Goal: Transaction & Acquisition: Register for event/course

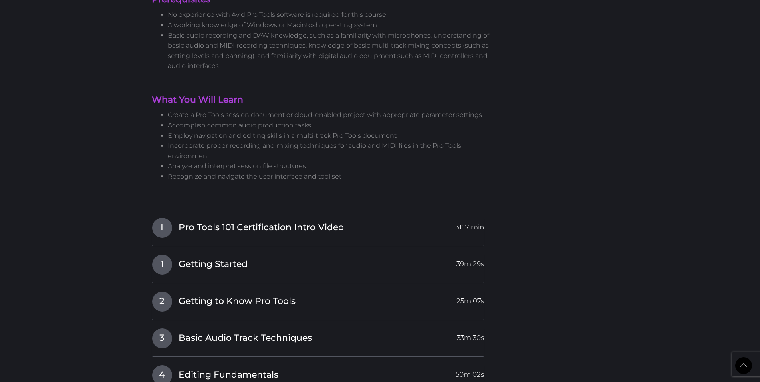
scroll to position [922, 0]
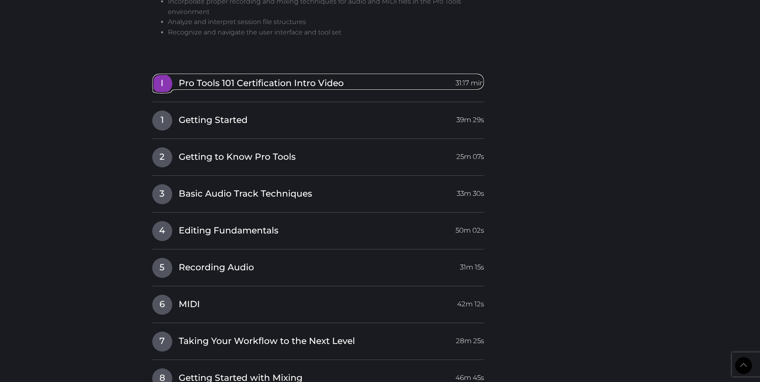
click at [214, 83] on span "Pro Tools 101 Certification Intro Video" at bounding box center [261, 83] width 165 height 12
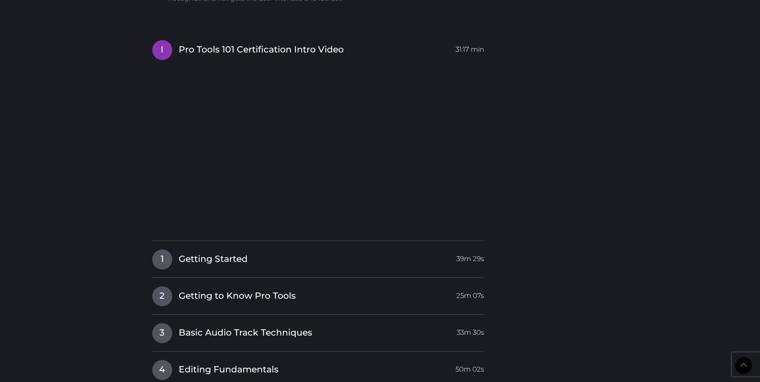
scroll to position [962, 0]
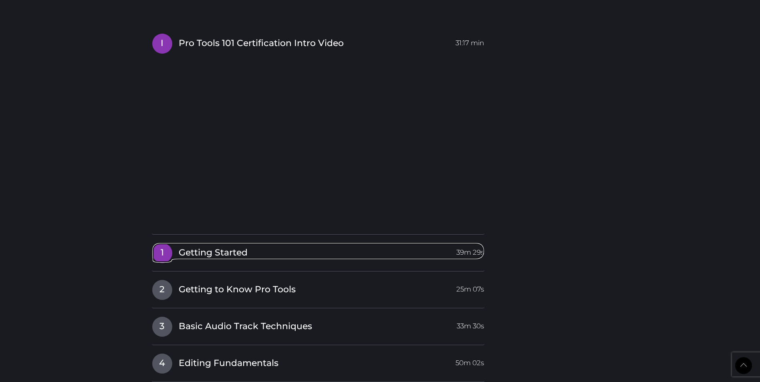
click at [183, 254] on span "Getting Started" at bounding box center [213, 253] width 69 height 12
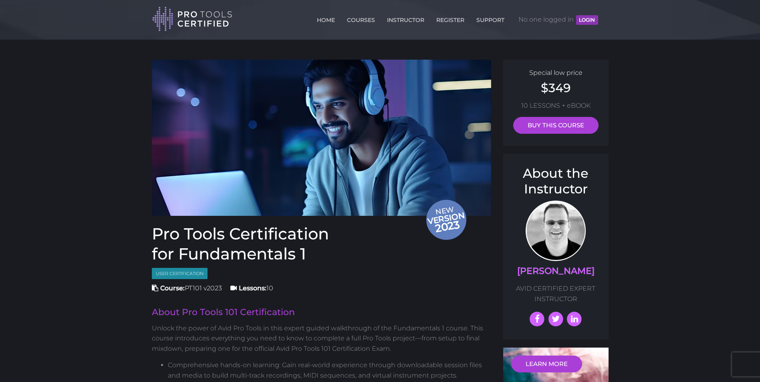
scroll to position [0, 0]
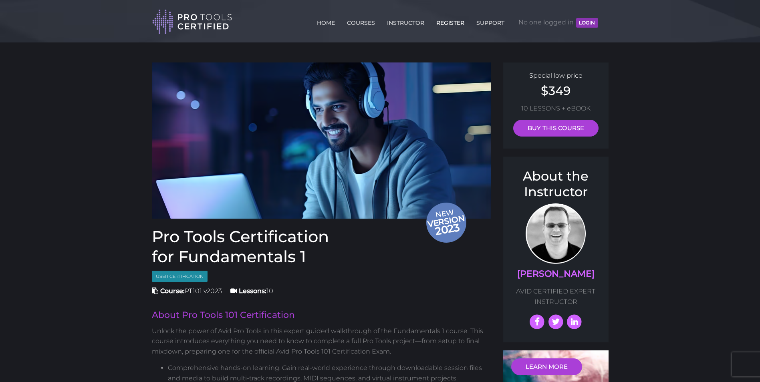
click at [451, 20] on link "REGISTER" at bounding box center [451, 21] width 32 height 13
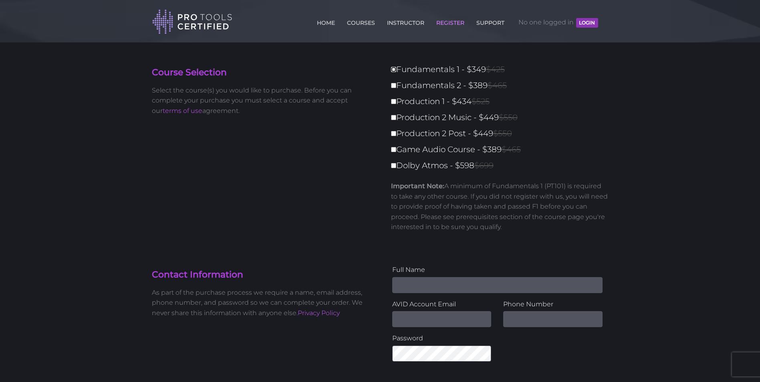
click at [395, 69] on input "Fundamentals 1 - $349 $425" at bounding box center [393, 69] width 5 height 5
checkbox input "true"
type input "349"
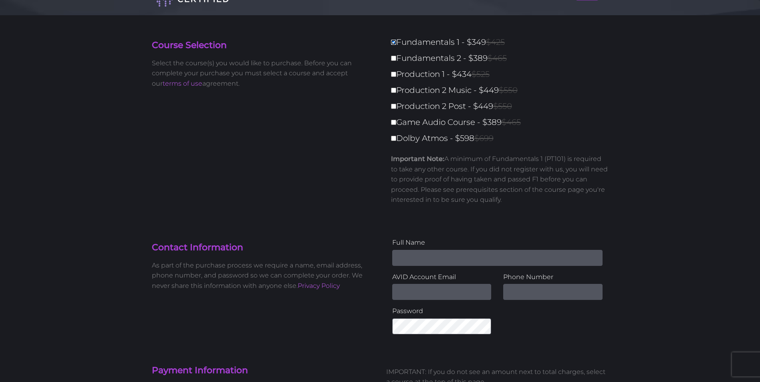
scroll to position [80, 0]
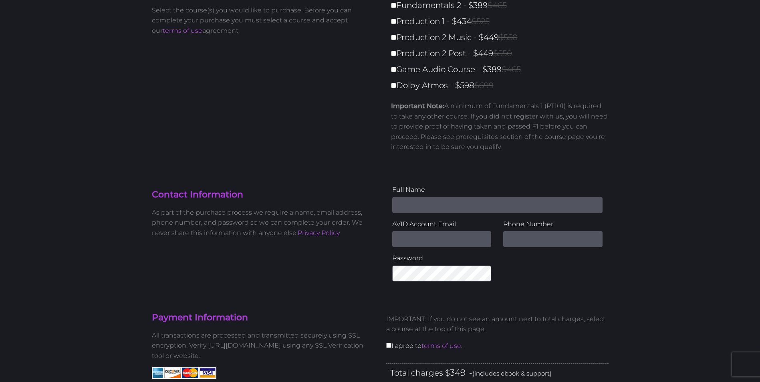
click at [412, 208] on input "Name" at bounding box center [497, 205] width 210 height 16
click at [445, 207] on input "Name" at bounding box center [497, 205] width 210 height 16
type input "[PERSON_NAME]"
type input "[EMAIL_ADDRESS][DOMAIN_NAME]"
click at [531, 237] on input "text" at bounding box center [553, 239] width 99 height 16
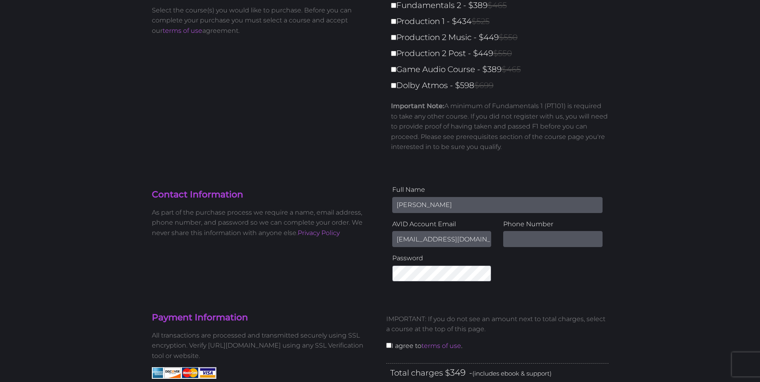
type input "7657480381"
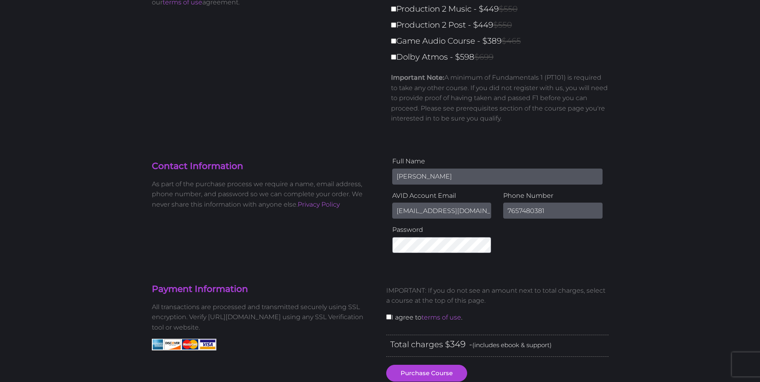
scroll to position [160, 0]
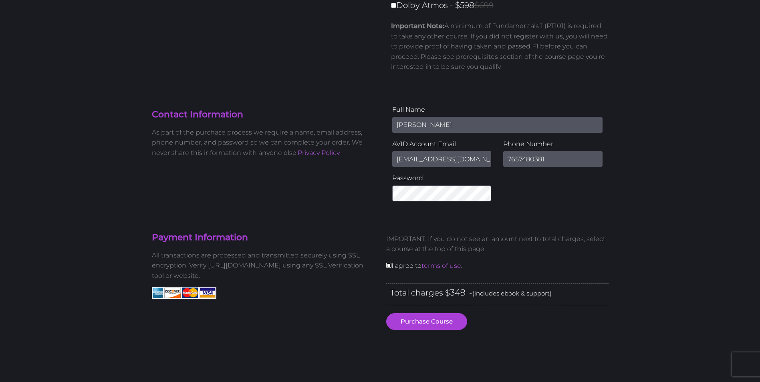
click at [390, 265] on input "checkbox" at bounding box center [388, 265] width 5 height 5
checkbox input "true"
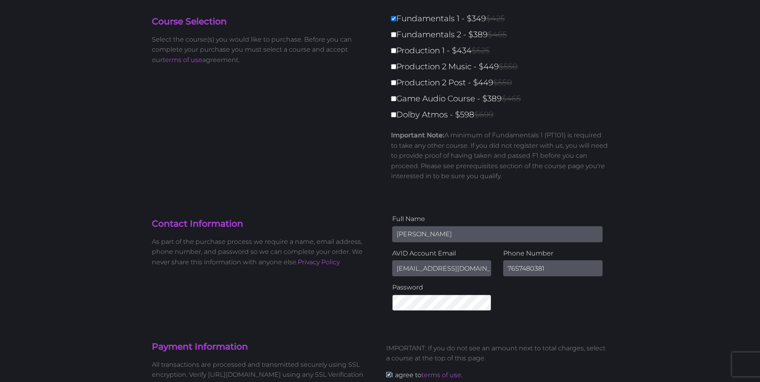
scroll to position [0, 0]
